Goal: Feedback & Contribution: Leave review/rating

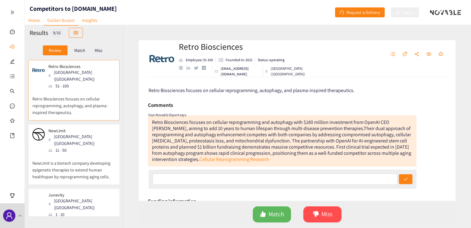
scroll to position [257, 0]
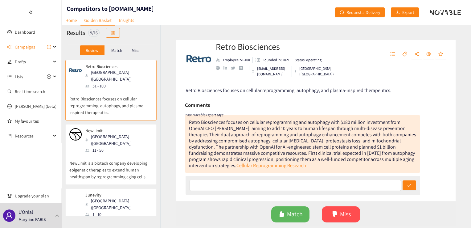
click at [74, 41] on div "Review Match Miss" at bounding box center [111, 50] width 99 height 19
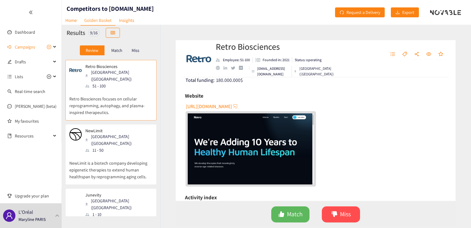
scroll to position [155, 0]
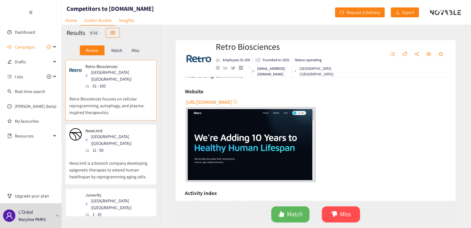
click at [203, 102] on span "[URL][DOMAIN_NAME]" at bounding box center [209, 102] width 46 height 8
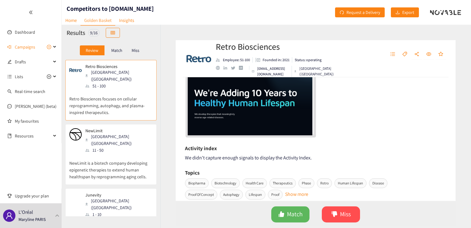
scroll to position [97, 0]
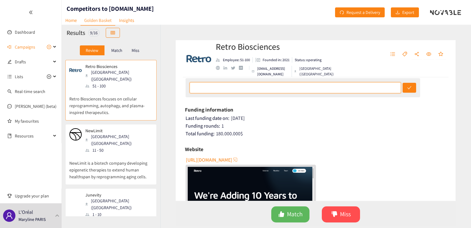
click at [215, 86] on input "text" at bounding box center [296, 87] width 212 height 11
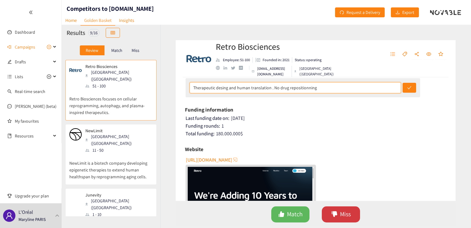
type input "Therapeutic desing and human translation . No drug repositionning"
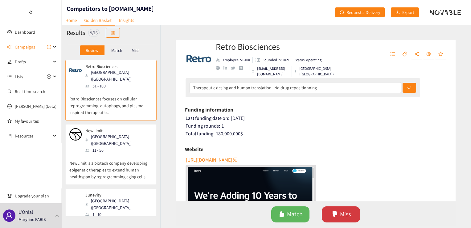
click at [326, 210] on button "Miss" at bounding box center [341, 214] width 38 height 16
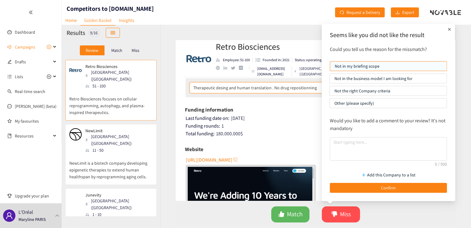
click at [274, 91] on input "Therapeutic desing and human translation . No drug repositionning" at bounding box center [296, 87] width 212 height 11
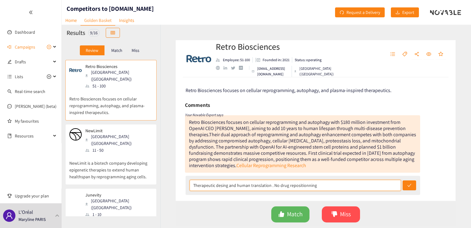
scroll to position [51, 0]
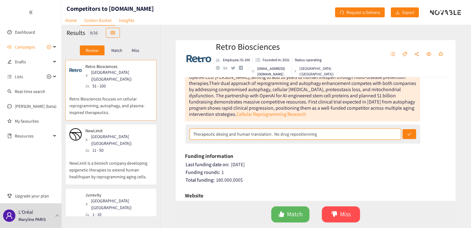
drag, startPoint x: 323, startPoint y: 136, endPoint x: 186, endPoint y: 135, distance: 137.3
click at [186, 135] on div "Therapeutic desing and human translation . No drug repositionning" at bounding box center [303, 133] width 235 height 19
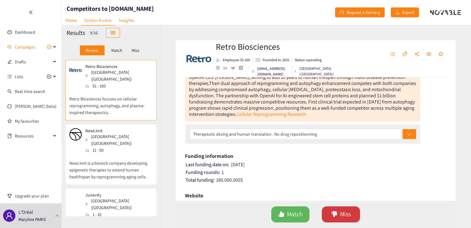
click at [333, 213] on icon "dislike" at bounding box center [335, 214] width 6 height 6
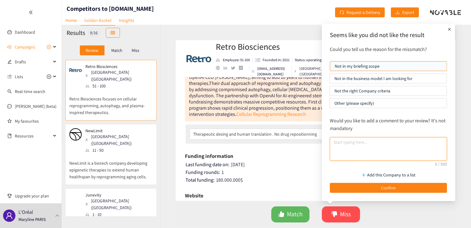
click at [349, 149] on textarea at bounding box center [388, 148] width 117 height 23
paste textarea "Therapeutic desing and human translation . No drug repositionning"
type textarea "Therapeutic desing and human translation . No drug repositionning"
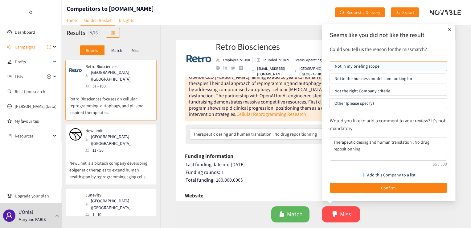
click at [392, 80] on p "Not in the business model I am looking for" at bounding box center [389, 78] width 108 height 9
click at [330, 80] on input "Not in the business model I am looking for" at bounding box center [330, 80] width 0 height 0
click at [376, 103] on p "Other (please specify)" at bounding box center [389, 102] width 108 height 9
click at [330, 105] on input "Other (please specify)" at bounding box center [330, 105] width 0 height 0
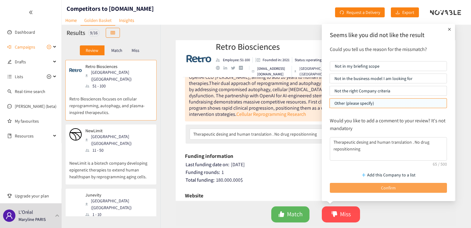
click at [390, 188] on span "Confirm" at bounding box center [388, 187] width 15 height 7
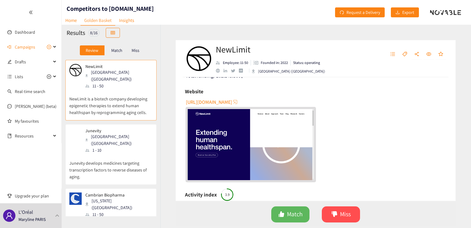
scroll to position [144, 0]
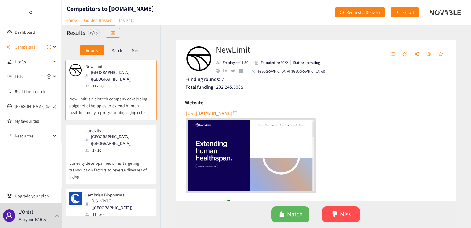
click at [232, 113] on span "[URL][DOMAIN_NAME]" at bounding box center [209, 113] width 46 height 8
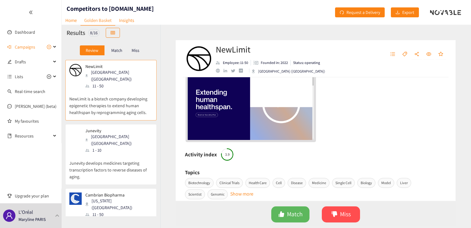
scroll to position [298, 0]
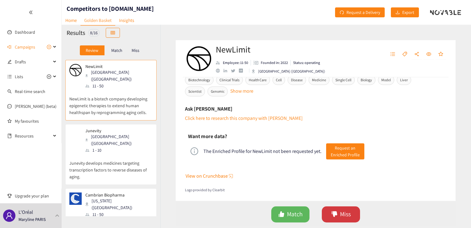
click at [336, 212] on icon "dislike" at bounding box center [335, 214] width 6 height 6
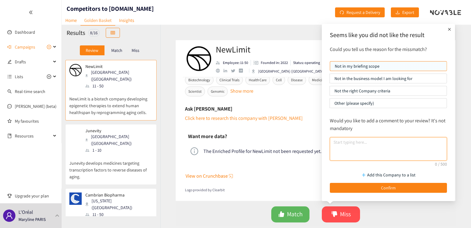
click at [357, 142] on textarea at bounding box center [388, 148] width 117 height 23
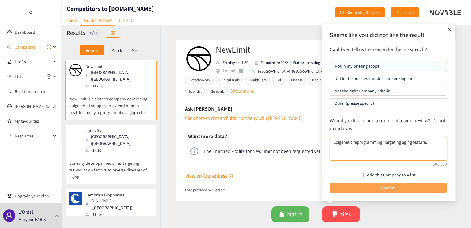
type textarea "Epigenetic reprogramming. Targeting aging feature."
click at [364, 183] on button "Confirm" at bounding box center [388, 188] width 117 height 10
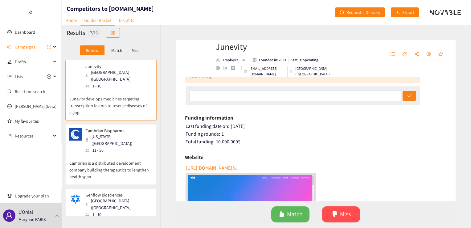
scroll to position [103, 0]
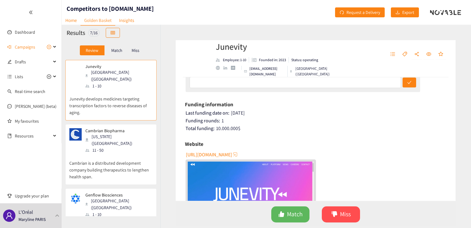
drag, startPoint x: 231, startPoint y: 155, endPoint x: 233, endPoint y: 157, distance: 3.3
click at [232, 157] on span "[URL][DOMAIN_NAME]" at bounding box center [209, 155] width 46 height 8
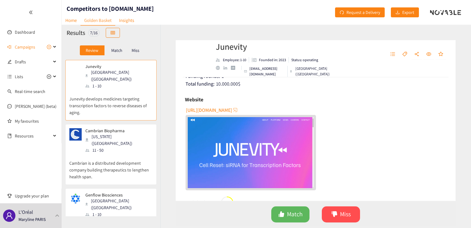
scroll to position [144, 0]
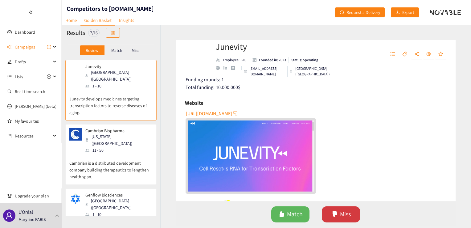
click at [339, 212] on button "Miss" at bounding box center [341, 214] width 38 height 16
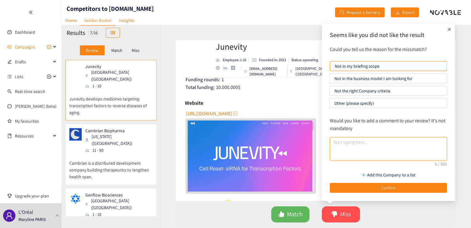
click at [357, 146] on textarea at bounding box center [388, 148] width 117 height 23
click at [402, 141] on textarea "cell rejuvanation through transcription factor." at bounding box center [388, 148] width 117 height 23
click at [413, 142] on textarea "cell rejuvanation through transcription factor." at bounding box center [388, 148] width 117 height 23
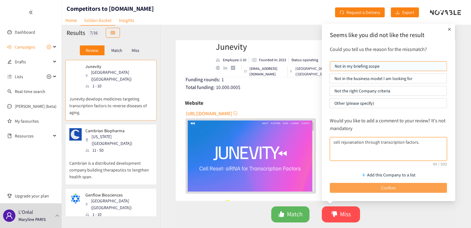
type textarea "cell rejuvanation through transcription factors."
click at [403, 185] on button "Confirm" at bounding box center [388, 188] width 117 height 10
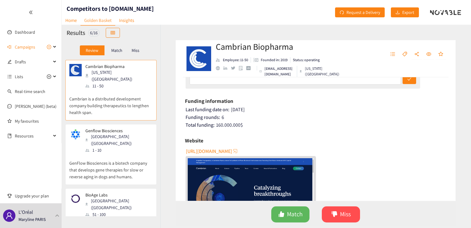
scroll to position [103, 0]
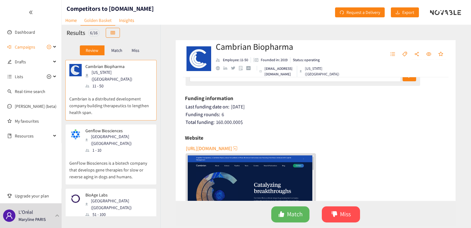
click at [209, 145] on span "[URL][DOMAIN_NAME]" at bounding box center [209, 148] width 46 height 8
click at [332, 213] on icon "dislike" at bounding box center [335, 214] width 6 height 6
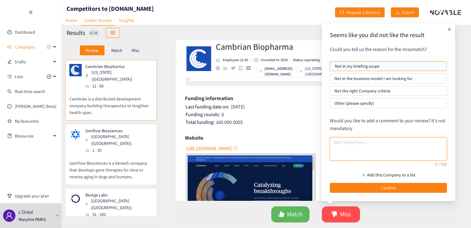
click at [343, 150] on textarea at bounding box center [388, 148] width 117 height 23
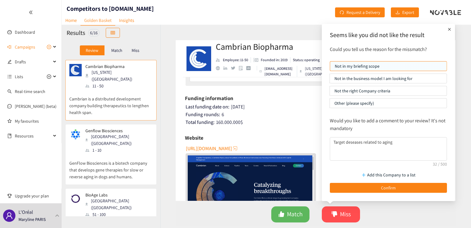
drag, startPoint x: 350, startPoint y: 141, endPoint x: 354, endPoint y: 161, distance: 20.7
click at [355, 161] on div "Would you like to add a comment to your review? It's not mandatory Target desea…" at bounding box center [388, 139] width 123 height 50
click at [350, 144] on textarea "Target deseases related to aging" at bounding box center [388, 148] width 117 height 23
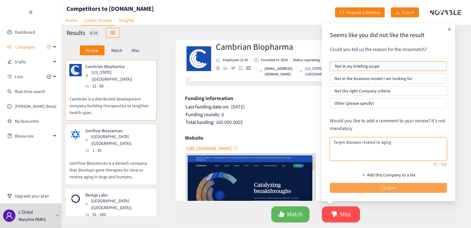
type textarea "Target diseases related to aging"
click at [375, 186] on button "Confirm" at bounding box center [388, 188] width 117 height 10
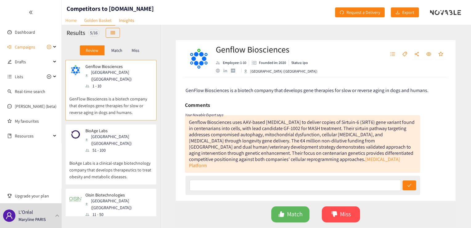
click at [68, 22] on link "Home" at bounding box center [71, 20] width 19 height 10
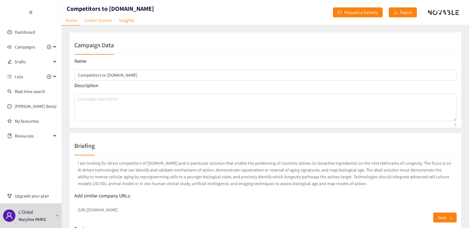
click at [101, 20] on link "Golden Basket" at bounding box center [98, 20] width 35 height 10
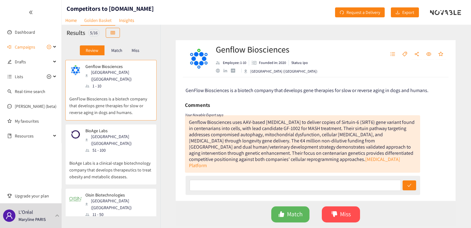
click at [116, 51] on p "Match" at bounding box center [116, 50] width 11 height 5
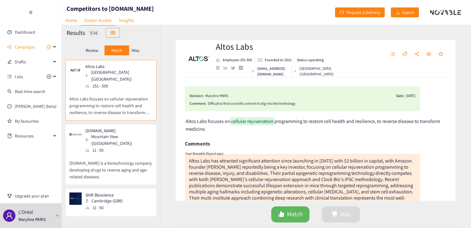
click at [134, 48] on p "Miss" at bounding box center [136, 50] width 8 height 5
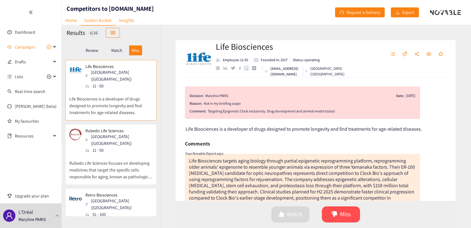
click at [90, 49] on p "Review" at bounding box center [92, 50] width 13 height 5
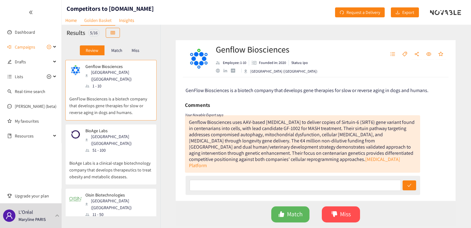
click at [116, 49] on p "Match" at bounding box center [116, 50] width 11 height 5
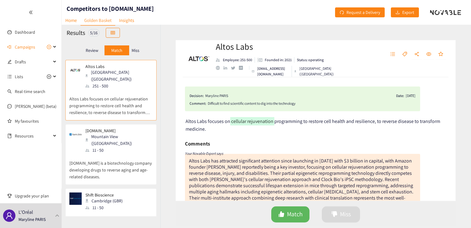
click at [132, 128] on div "[DOMAIN_NAME] Mountain View ([GEOGRAPHIC_DATA]) 11 - 50" at bounding box center [110, 140] width 83 height 25
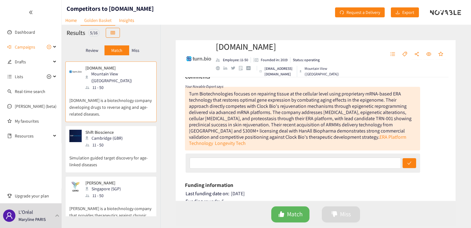
scroll to position [51, 0]
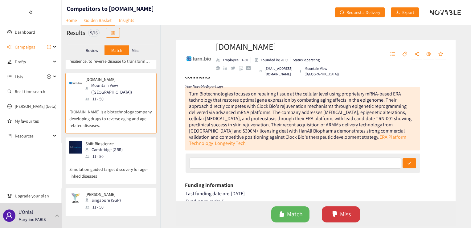
click at [333, 216] on icon "dislike" at bounding box center [335, 214] width 6 height 6
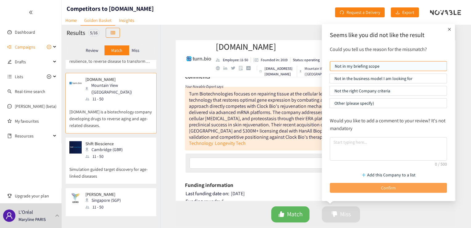
click at [353, 188] on button "Confirm" at bounding box center [388, 188] width 117 height 10
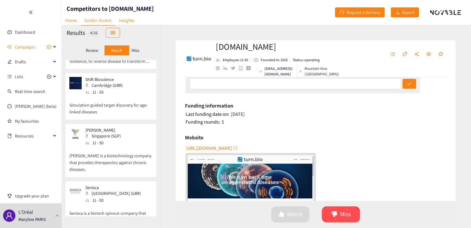
scroll to position [0, 0]
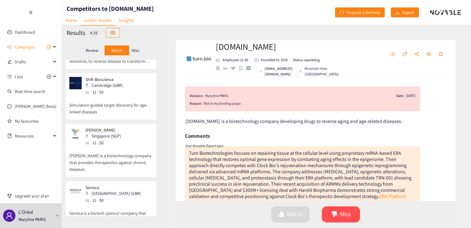
click at [114, 106] on p "Simulation guided target discovery for age-linked diseases" at bounding box center [110, 105] width 83 height 20
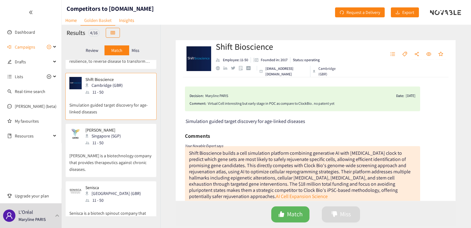
click at [98, 153] on p "[PERSON_NAME] is a biotechnology company that provides therapeutics against chr…" at bounding box center [110, 159] width 83 height 27
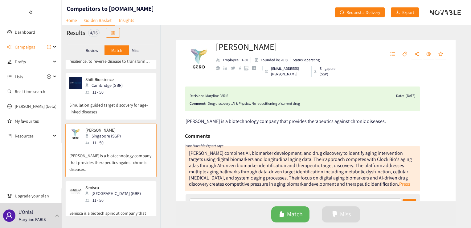
click at [127, 203] on p "Senisca is a biotech spinout company that creates a new generation of oligonucl…" at bounding box center [110, 216] width 83 height 27
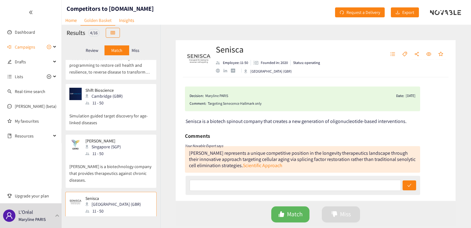
scroll to position [59, 0]
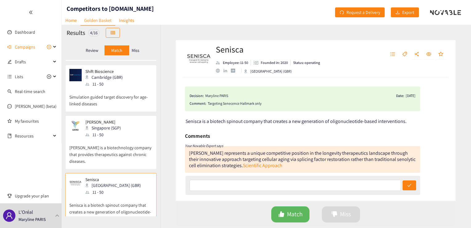
click at [86, 48] on p "Review" at bounding box center [92, 50] width 13 height 5
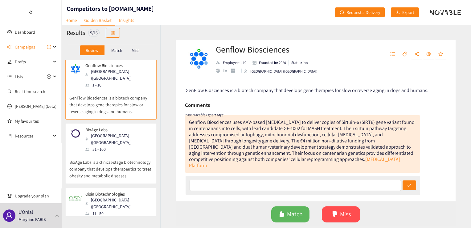
scroll to position [0, 0]
drag, startPoint x: 41, startPoint y: 4, endPoint x: 43, endPoint y: 12, distance: 8.5
click at [43, 12] on div at bounding box center [30, 12] width 61 height 25
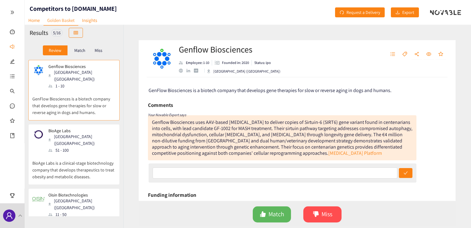
click at [54, 20] on link "Golden Basket" at bounding box center [60, 20] width 35 height 10
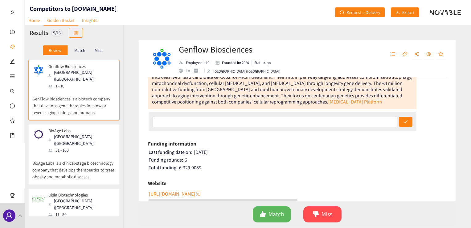
click at [171, 194] on span "[URL][DOMAIN_NAME]" at bounding box center [172, 194] width 46 height 8
click at [327, 217] on span "Miss" at bounding box center [327, 214] width 11 height 10
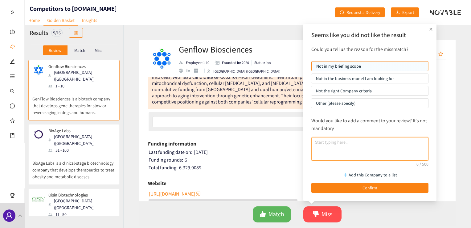
click at [336, 146] on textarea at bounding box center [370, 148] width 117 height 23
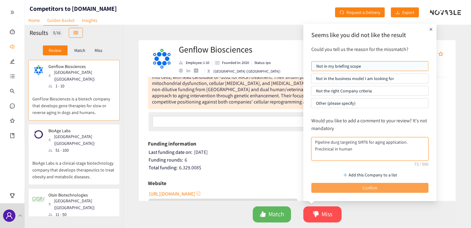
type textarea "Pipeline durg targeting SIRT6 for aging application. Preclinical in human"
click at [396, 186] on button "Confirm" at bounding box center [370, 188] width 117 height 10
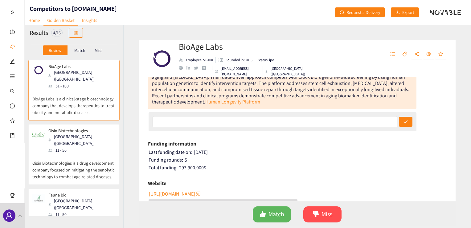
scroll to position [103, 0]
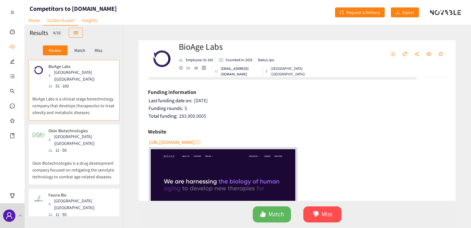
click at [166, 140] on span "[URL][DOMAIN_NAME]" at bounding box center [172, 142] width 46 height 8
click at [318, 212] on icon "dislike" at bounding box center [316, 214] width 6 height 6
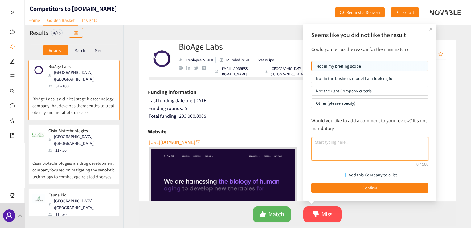
click at [347, 149] on textarea at bounding box center [370, 148] width 117 height 23
paste textarea "pathways that drive metabolic aging based"
click at [316, 142] on textarea "pathways that drive metabolic aging based" at bounding box center [370, 148] width 117 height 23
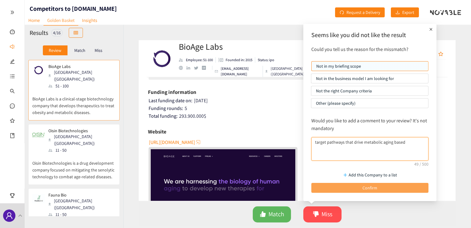
type textarea "target pathways that drive metabolic aging based"
click at [363, 188] on span "Confirm" at bounding box center [370, 187] width 15 height 7
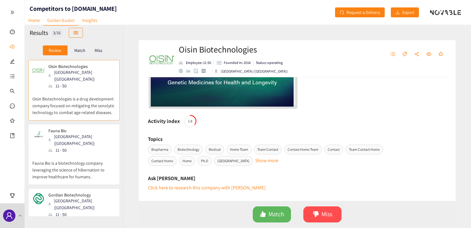
scroll to position [148, 0]
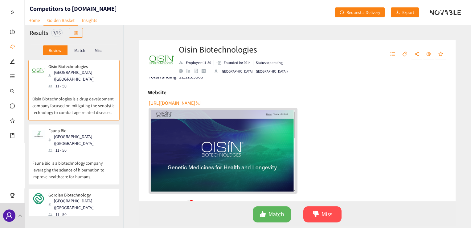
click at [174, 100] on span "[URL][DOMAIN_NAME]" at bounding box center [172, 103] width 46 height 8
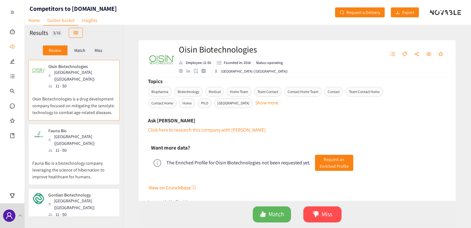
scroll to position [302, 0]
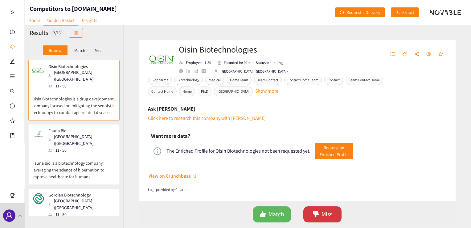
click at [328, 212] on span "Miss" at bounding box center [327, 214] width 11 height 10
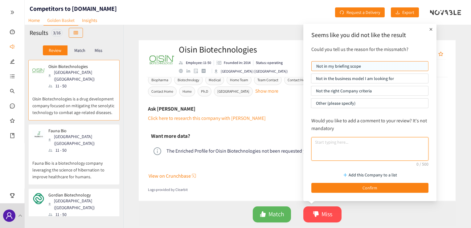
click at [331, 141] on textarea at bounding box center [370, 148] width 117 height 23
paste textarea "extrahepatic biodistribution for both DNA and RNA payloads"
click at [313, 142] on textarea "extrahepatic biodistribution for both DNA and RNA payloads" at bounding box center [370, 148] width 117 height 23
click at [423, 142] on textarea "extrahepatic biodistribution for both DNA and RNA payloads" at bounding box center [370, 148] width 117 height 23
paste textarea "targeting multiple drivers of age-related conditions"
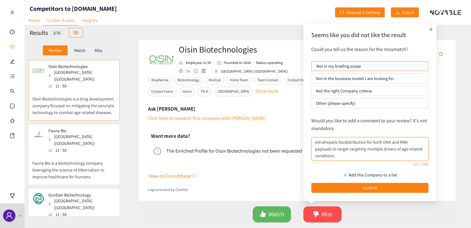
drag, startPoint x: 347, startPoint y: 149, endPoint x: 331, endPoint y: 150, distance: 16.4
click at [331, 150] on textarea "extrahepatic biodistribution for both DNA and RNA payloads to target targeting …" at bounding box center [370, 148] width 117 height 23
click at [315, 143] on textarea "extrahepatic biodistribution for both DNA and RNA payloads to target multiple d…" at bounding box center [370, 148] width 117 height 23
drag, startPoint x: 371, startPoint y: 142, endPoint x: 381, endPoint y: 144, distance: 9.5
click at [381, 144] on textarea "Extrahepatic biodistribution for both DNA and RNA payloads to target multiple d…" at bounding box center [370, 148] width 117 height 23
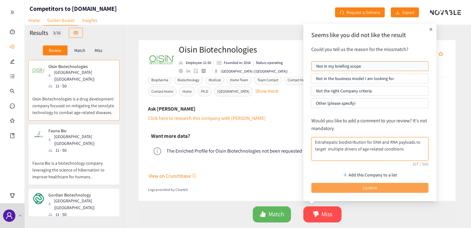
type textarea "Extrahepatic biodistribution for DNA and RNA payloads to target multiple driver…"
click at [398, 188] on button "Confirm" at bounding box center [370, 188] width 117 height 10
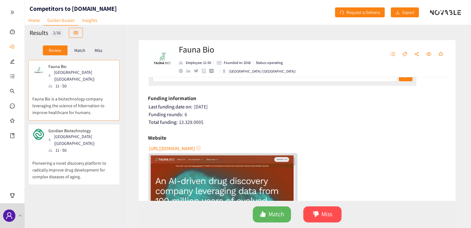
scroll to position [154, 0]
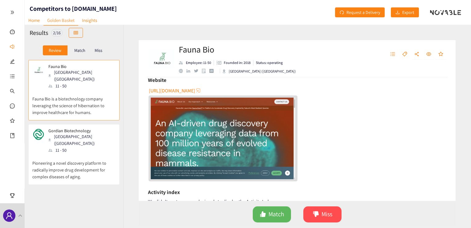
click at [176, 90] on span "[URL][DOMAIN_NAME]" at bounding box center [172, 91] width 46 height 8
click at [277, 214] on span "Match" at bounding box center [277, 214] width 16 height 10
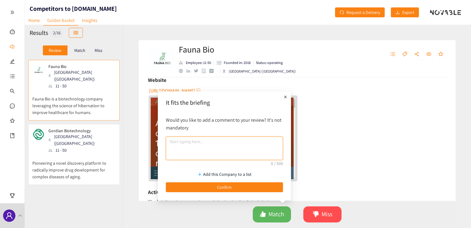
click at [184, 145] on textarea at bounding box center [224, 147] width 117 height 23
paste textarea "replicate how extreme animal models resist disease, paving a way for us to crea…"
click at [170, 141] on textarea "replicate how extreme animal models resist disease, paving a way for us to crea…" at bounding box center [224, 147] width 117 height 23
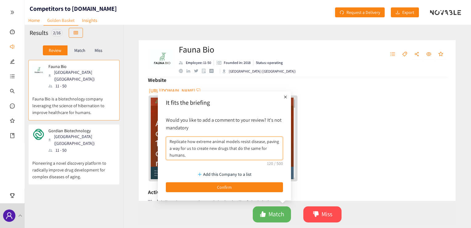
drag, startPoint x: 187, startPoint y: 141, endPoint x: 194, endPoint y: 142, distance: 7.4
click at [194, 142] on textarea "Replicate how extreme animal models resist disease, paving a way for us to crea…" at bounding box center [224, 147] width 117 height 23
drag, startPoint x: 257, startPoint y: 141, endPoint x: 180, endPoint y: 151, distance: 77.5
click at [180, 151] on textarea "Replicate extreme animal models resist disease, paving a way for us to create n…" at bounding box center [224, 147] width 117 height 23
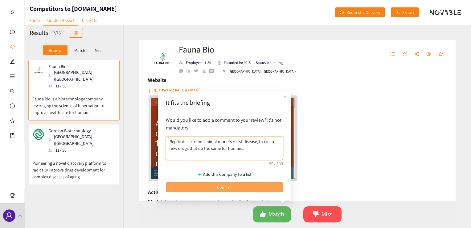
type textarea "Replicate extreme animal models resist disease, to create new drugs that do the…"
click at [245, 184] on button "Confirm" at bounding box center [224, 187] width 117 height 10
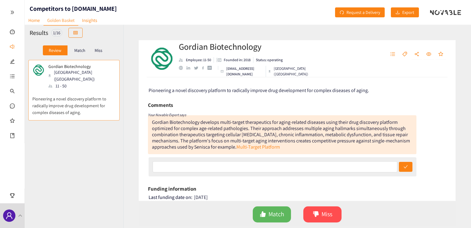
click at [85, 50] on div "Match" at bounding box center [80, 50] width 25 height 10
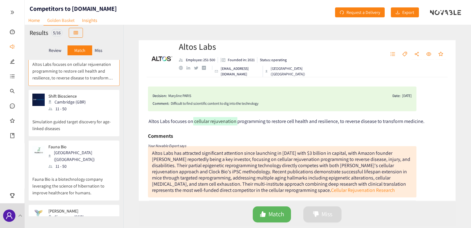
scroll to position [103, 0]
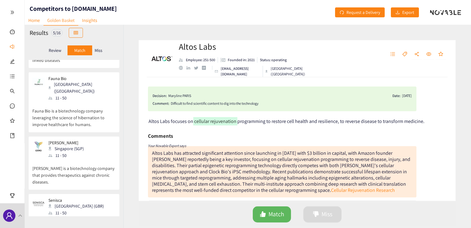
click at [84, 87] on div "Fauna Bio [GEOGRAPHIC_DATA] ([GEOGRAPHIC_DATA]) 11 - 50" at bounding box center [73, 88] width 83 height 25
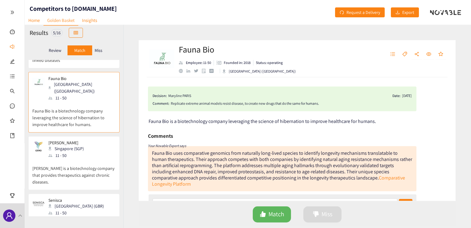
click at [333, 104] on div "Replicate extreme animal models resist disease, to create new drugs that do the…" at bounding box center [291, 103] width 241 height 6
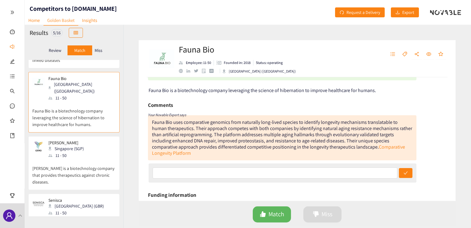
scroll to position [5, 0]
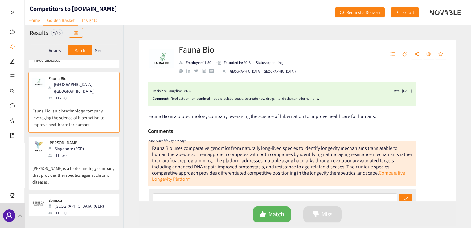
click at [316, 99] on div "Replicate extreme animal models resist disease, to create new drugs that do the…" at bounding box center [291, 98] width 241 height 6
click at [321, 99] on div "Replicate extreme animal models resist disease, to create new drugs that do the…" at bounding box center [291, 98] width 241 height 6
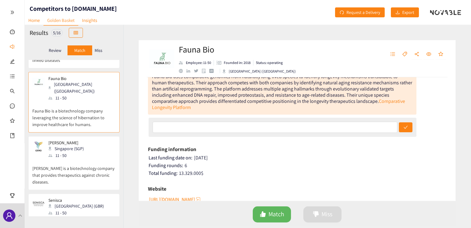
scroll to position [10, 0]
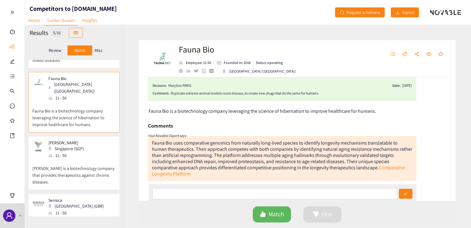
click at [324, 93] on div "Replicate extreme animal models resist disease, to create new drugs that do the…" at bounding box center [291, 93] width 241 height 6
drag, startPoint x: 324, startPoint y: 93, endPoint x: 320, endPoint y: 93, distance: 4.6
click at [320, 93] on div "Replicate extreme animal models resist disease, to create new drugs that do the…" at bounding box center [291, 93] width 241 height 6
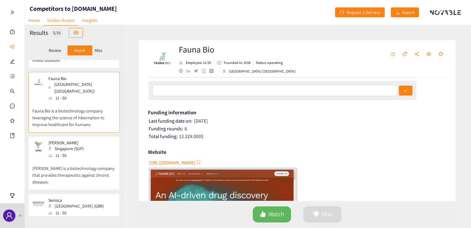
scroll to position [62, 0]
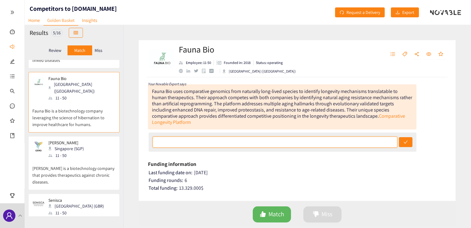
click at [187, 143] on input "text" at bounding box center [275, 141] width 245 height 11
paste input "enriches human druggable targets"
type input "enriches human druggable targets"
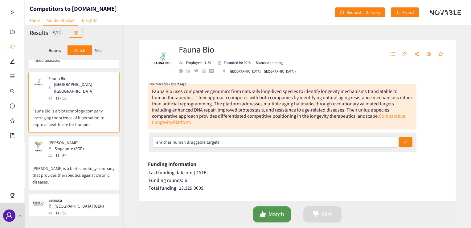
click at [265, 209] on button "Match" at bounding box center [272, 214] width 38 height 16
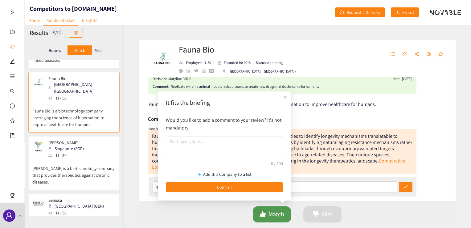
scroll to position [0, 0]
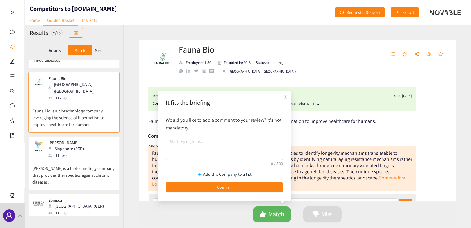
click at [287, 98] on icon "plus" at bounding box center [286, 97] width 6 height 6
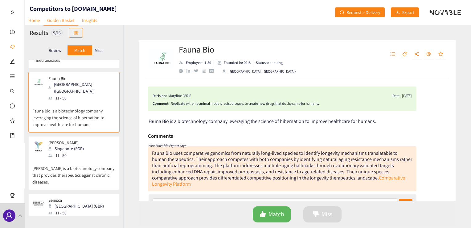
click at [322, 105] on div "Replicate extreme animal models resist disease, to create new drugs that do the…" at bounding box center [291, 103] width 241 height 6
drag, startPoint x: 322, startPoint y: 104, endPoint x: 171, endPoint y: 106, distance: 150.8
click at [171, 106] on div "Decision: [PERSON_NAME] Date: [DATE] Comment: Replicate extreme animal models r…" at bounding box center [282, 98] width 269 height 25
copy div "Replicate extreme animal models resist disease, to create new drugs that do the…"
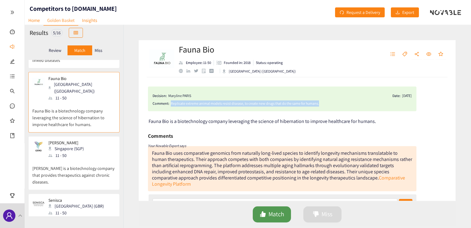
click at [281, 213] on span "Match" at bounding box center [277, 214] width 16 height 10
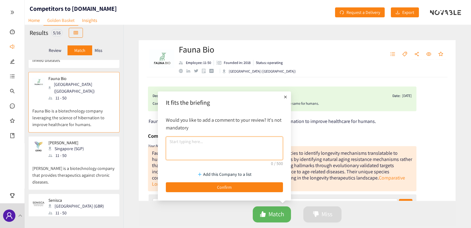
click at [218, 141] on textarea at bounding box center [224, 147] width 117 height 23
paste textarea "Replicate extreme animal models resist disease, to create new drugs that do the…"
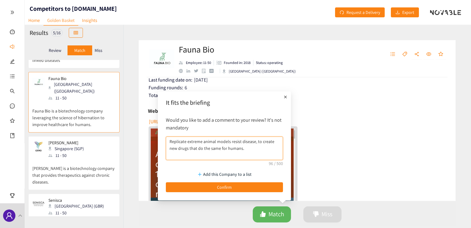
scroll to position [103, 0]
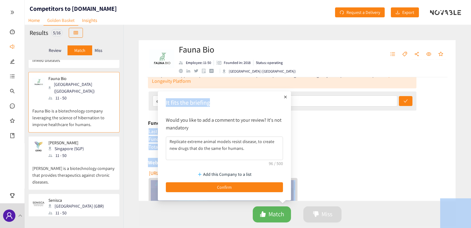
drag, startPoint x: 253, startPoint y: 104, endPoint x: 310, endPoint y: 118, distance: 58.5
click at [310, 118] on body "We value your privacy We use cookies to enhance your browsing experience, serve…" at bounding box center [235, 114] width 471 height 228
click at [310, 118] on div "Funding information" at bounding box center [297, 122] width 299 height 9
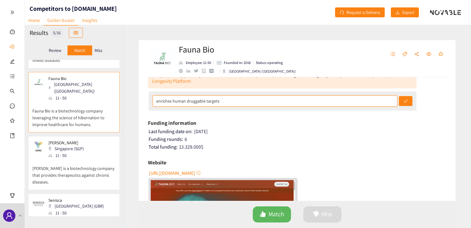
click at [310, 105] on input "enriches human druggable targets" at bounding box center [275, 100] width 245 height 11
drag, startPoint x: 136, startPoint y: 103, endPoint x: 104, endPoint y: 103, distance: 31.5
click at [104, 103] on div "Results 5 / 16 Review Match Miss Altos Labs [GEOGRAPHIC_DATA] ([GEOGRAPHIC_DATA…" at bounding box center [248, 126] width 447 height 203
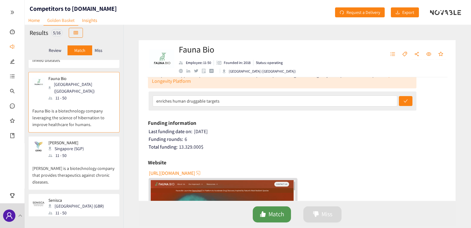
click at [283, 209] on span "Match" at bounding box center [277, 214] width 16 height 10
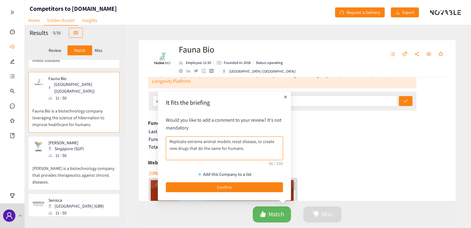
click at [243, 148] on textarea "Replicate extreme animal models resist disease, to create new drugs that do the…" at bounding box center [224, 147] width 117 height 23
paste textarea "enriches human druggable targets"
click at [243, 147] on textarea "Replicate extreme animal models resist disease, to create new drugs that do the…" at bounding box center [224, 147] width 117 height 23
click at [241, 155] on textarea "Replicate extreme animal models resist disease, to create new drugs that do the…" at bounding box center [224, 147] width 117 height 23
click at [221, 151] on textarea "Replicate extreme animal models resist disease, to create new drugs that do the…" at bounding box center [224, 147] width 117 height 23
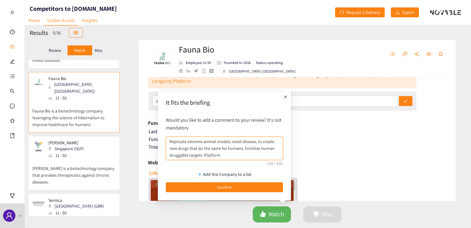
click at [170, 141] on textarea "Replicate extreme animal models resist disease, to create new drugs that do the…" at bounding box center [224, 147] width 117 height 23
drag, startPoint x: 244, startPoint y: 155, endPoint x: 217, endPoint y: 157, distance: 26.9
click at [217, 157] on textarea "Platform to replicate extreme animal models resist disease, to create new drugs…" at bounding box center [224, 147] width 117 height 23
drag, startPoint x: 273, startPoint y: 159, endPoint x: 158, endPoint y: 122, distance: 120.9
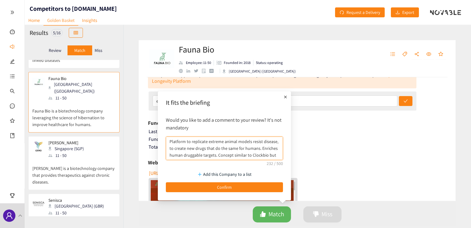
click at [158, 122] on body "We value your privacy We use cookies to enhance your browsing experience, serve…" at bounding box center [235, 114] width 471 height 228
type textarea "Platform to replicate extreme animal models resist disease, to create new drugs…"
click at [286, 98] on icon "plus" at bounding box center [286, 97] width 6 height 6
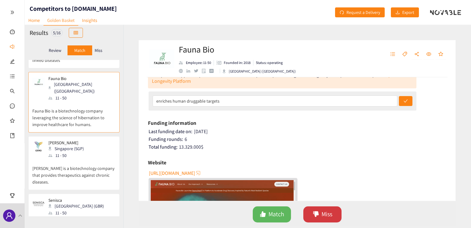
click at [317, 213] on icon "dislike" at bounding box center [316, 214] width 6 height 6
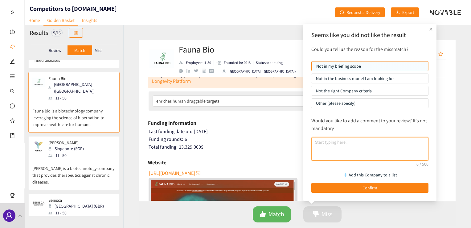
click at [323, 139] on textarea at bounding box center [370, 148] width 117 height 23
paste textarea "Platform to replicate extreme animal models resist disease, to create new drugs…"
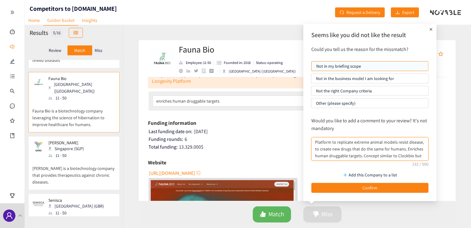
scroll to position [5, 0]
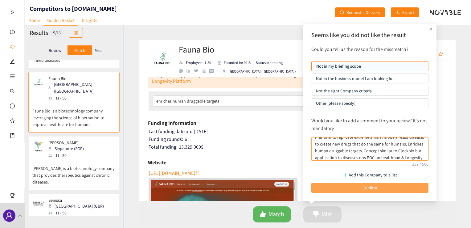
type textarea "Platform to replicate extreme animal models resist disease, to create new drugs…"
click at [389, 187] on button "Confirm" at bounding box center [370, 188] width 117 height 10
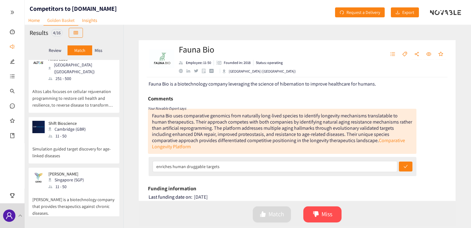
scroll to position [0, 0]
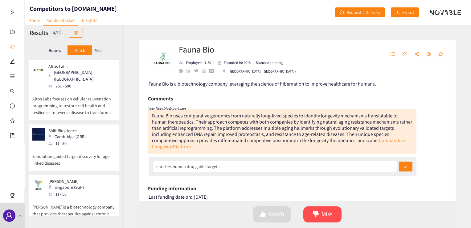
click at [57, 52] on p "Review" at bounding box center [55, 50] width 13 height 5
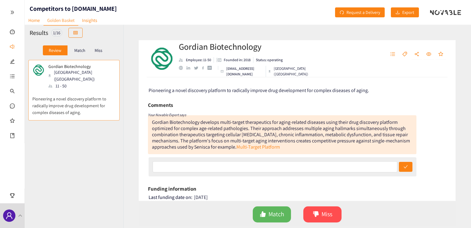
scroll to position [51, 0]
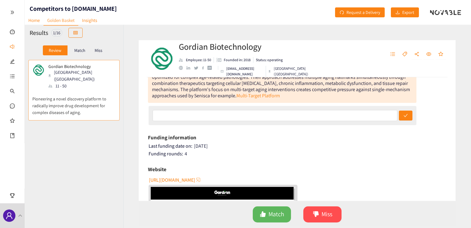
click at [183, 178] on span "[URL][DOMAIN_NAME]" at bounding box center [172, 180] width 46 height 8
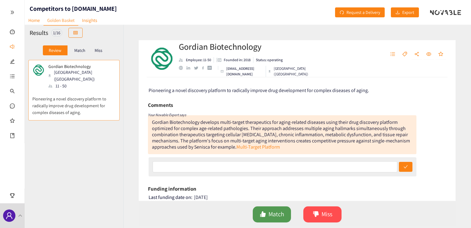
click at [266, 214] on button "Match" at bounding box center [272, 214] width 38 height 16
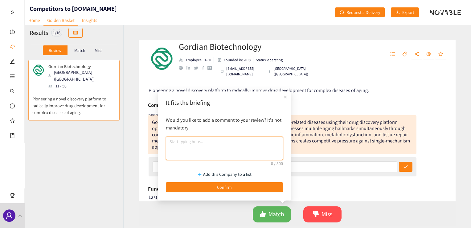
click at [191, 155] on textarea at bounding box center [224, 147] width 117 height 23
paste textarea "patient-predictive in vivo experiments"
paste textarea "library of hundreds of therapies and test them in vivo in individual Patient Av…"
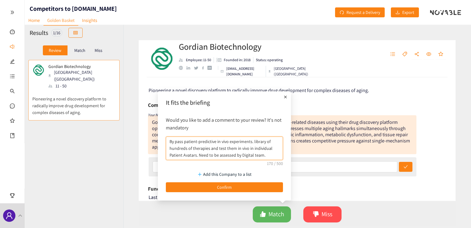
click at [198, 156] on textarea "By pass patient-predictive in vivo experiments. library of hundreds of therapie…" at bounding box center [224, 147] width 117 height 23
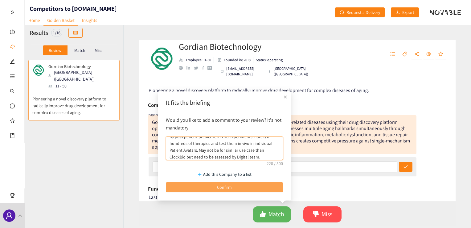
type textarea "By pass patient-predictive in vivo experiments. library of hundreds of therapie…"
click at [238, 186] on button "Confirm" at bounding box center [224, 187] width 117 height 10
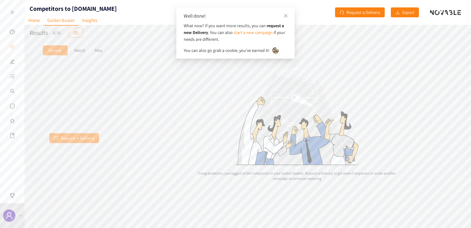
click at [78, 52] on p "Match" at bounding box center [79, 50] width 11 height 5
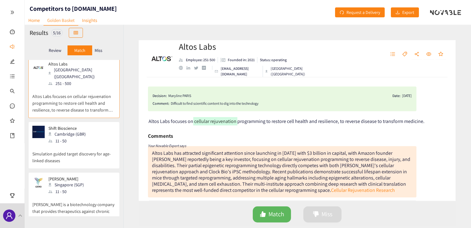
scroll to position [0, 0]
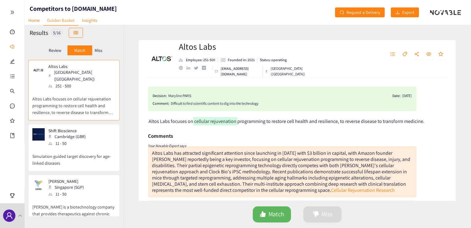
click at [114, 19] on header "Competitors to [DOMAIN_NAME] Home Golden Basket Insights Request a Delivery Exp…" at bounding box center [248, 12] width 447 height 25
click at [75, 140] on div "11 - 50" at bounding box center [68, 143] width 41 height 7
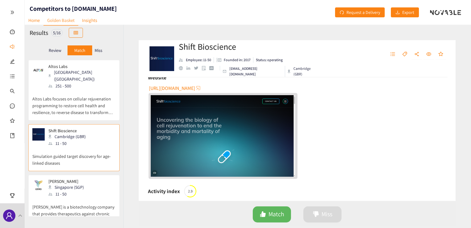
scroll to position [179, 0]
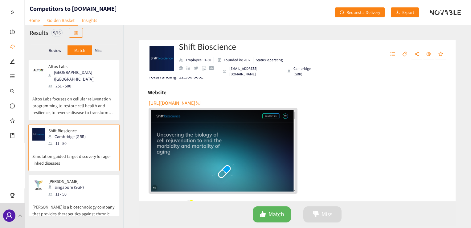
click at [158, 101] on span "[URL][DOMAIN_NAME]" at bounding box center [172, 103] width 46 height 8
click at [320, 127] on div "[URL][DOMAIN_NAME]" at bounding box center [298, 146] width 298 height 96
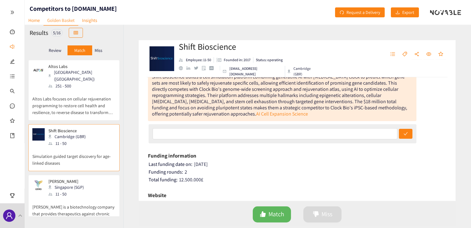
scroll to position [0, 0]
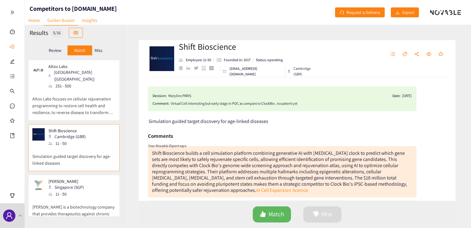
click at [312, 100] on div "Virtual Cell interesitng but early stage in POC as compare to ClockBio . no pat…" at bounding box center [291, 103] width 241 height 6
click at [296, 103] on div "Virtual Cell interesitng but early stage in POC as compare to ClockBio . no pat…" at bounding box center [291, 103] width 241 height 6
drag, startPoint x: 296, startPoint y: 103, endPoint x: 308, endPoint y: 113, distance: 15.3
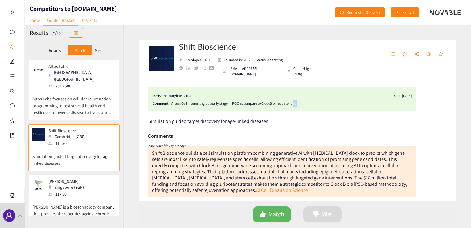
click at [308, 113] on div "Decision: [PERSON_NAME] Date: [DATE] Comment: Virtual Cell interesitng but earl…" at bounding box center [297, 138] width 317 height 123
click at [306, 106] on div "Virtual Cell interesitng but early stage in POC as compare to ClockBio . no pat…" at bounding box center [291, 103] width 241 height 6
click at [281, 212] on span "Match" at bounding box center [277, 214] width 16 height 10
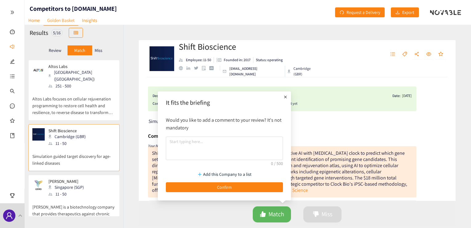
click at [303, 99] on div "Decision: [PERSON_NAME] Date: [DATE] Comment: Virtual Cell interesitng but earl…" at bounding box center [282, 98] width 269 height 25
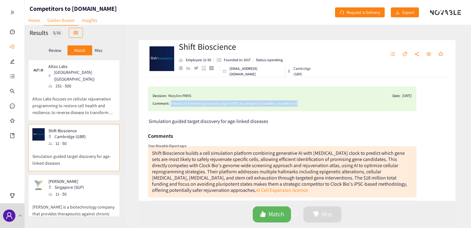
drag, startPoint x: 303, startPoint y: 101, endPoint x: 170, endPoint y: 105, distance: 132.7
click at [171, 105] on div "Virtual Cell interesitng but early stage in POC as compare to ClockBio . no pat…" at bounding box center [291, 103] width 241 height 6
copy div "Virtual Cell interesitng but early stage in POC as compare to ClockBio . no pat…"
click at [261, 212] on icon "like" at bounding box center [263, 214] width 6 height 6
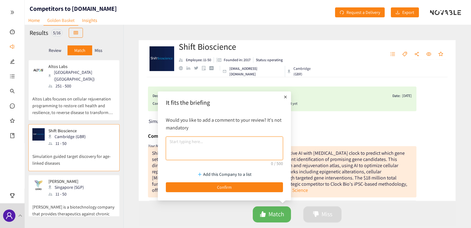
click at [217, 147] on textarea at bounding box center [224, 147] width 117 height 23
paste textarea "Virtual Cell interesitng but early stage in POC as compare to ClockBio . no pat…"
click at [209, 142] on textarea "Virtual Cell interesitng but early stage in POC as compare to ClockBio . no pat…" at bounding box center [224, 147] width 117 height 23
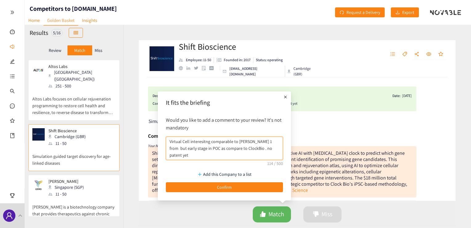
drag, startPoint x: 219, startPoint y: 148, endPoint x: 233, endPoint y: 148, distance: 14.5
click at [233, 148] on textarea "Virtual Cell interesitng comparable to [PERSON_NAME] 1 from but early stage in …" at bounding box center [224, 147] width 117 height 23
click at [248, 142] on textarea "Virtual Cell interesitng comparable to [PERSON_NAME] 1ClockBio from but early s…" at bounding box center [224, 147] width 117 height 23
drag, startPoint x: 179, startPoint y: 148, endPoint x: 141, endPoint y: 148, distance: 38.2
click at [141, 148] on body "We value your privacy We use cookies to enhance your browsing experience, serve…" at bounding box center [235, 114] width 471 height 228
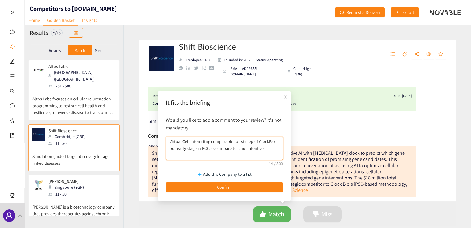
click at [203, 149] on textarea "Virtual Cell interesitng comparable to 1st step of ClockBio but early stage in …" at bounding box center [224, 147] width 117 height 23
drag, startPoint x: 191, startPoint y: 150, endPoint x: 230, endPoint y: 147, distance: 39.2
click at [230, 147] on textarea "Virtual Cell interesitng comparable to 1st step of ClockBio but early stage in …" at bounding box center [224, 147] width 117 height 23
click at [246, 154] on textarea "Virtual Cell interesitng comparable to 1st step of ClockBio but early stage. no…" at bounding box center [224, 147] width 117 height 23
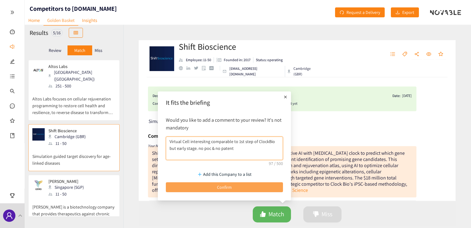
type textarea "Virtual Cell interesitng comparable to 1st step of ClockBio but early stage. no…"
click at [225, 185] on span "Confirm" at bounding box center [224, 187] width 15 height 7
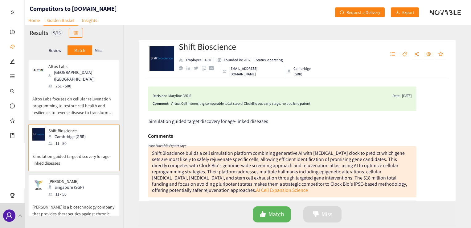
click at [89, 202] on p "[PERSON_NAME] is a biotechnology company that provides therapeutics against chr…" at bounding box center [73, 210] width 83 height 27
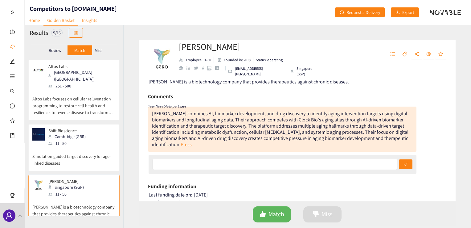
scroll to position [51, 0]
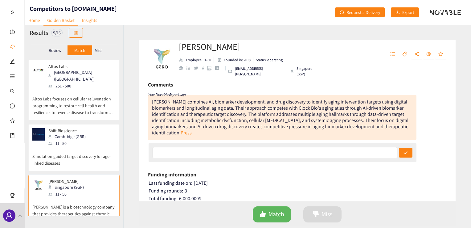
click at [107, 50] on div "Review Match Miss" at bounding box center [74, 50] width 89 height 12
click at [100, 50] on p "Miss" at bounding box center [99, 50] width 8 height 5
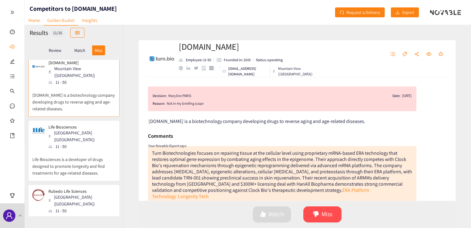
scroll to position [0, 0]
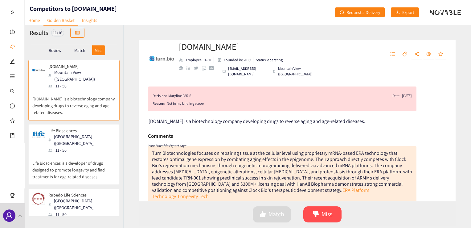
click at [77, 49] on p "Match" at bounding box center [79, 50] width 11 height 5
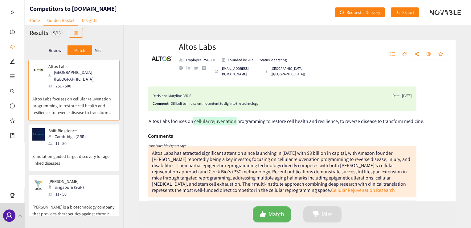
click at [85, 155] on p "Simulation guided target discovery for age-linked diseases" at bounding box center [73, 157] width 83 height 20
